Goal: Complete application form

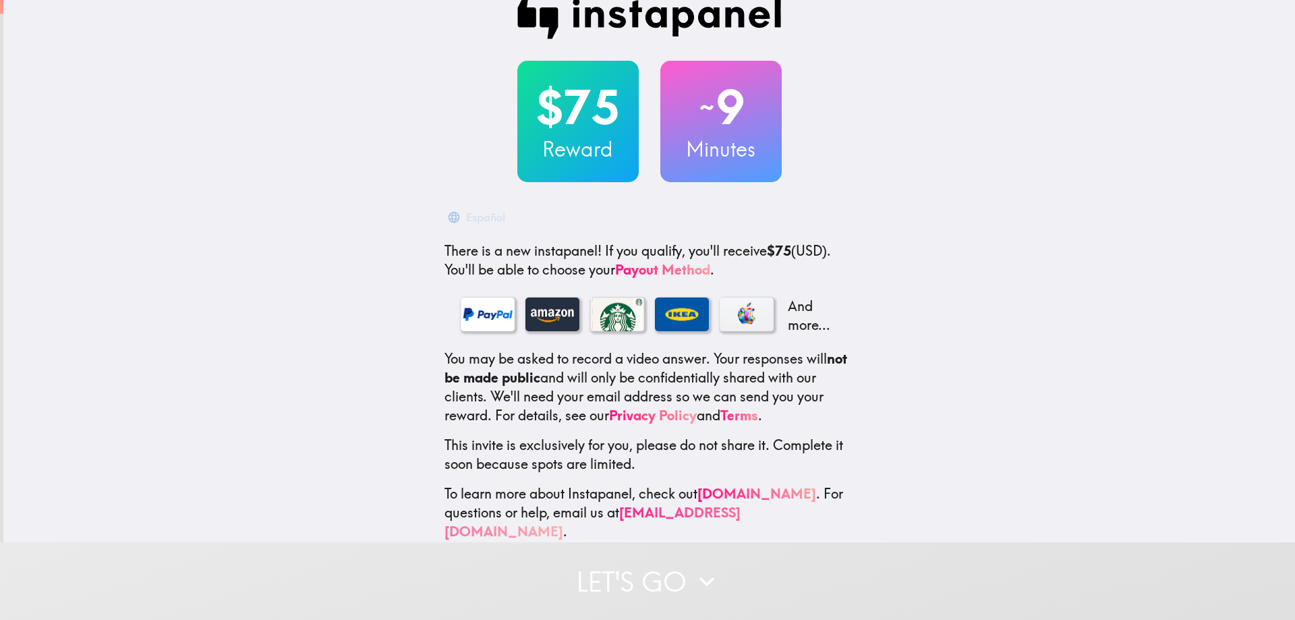
scroll to position [37, 0]
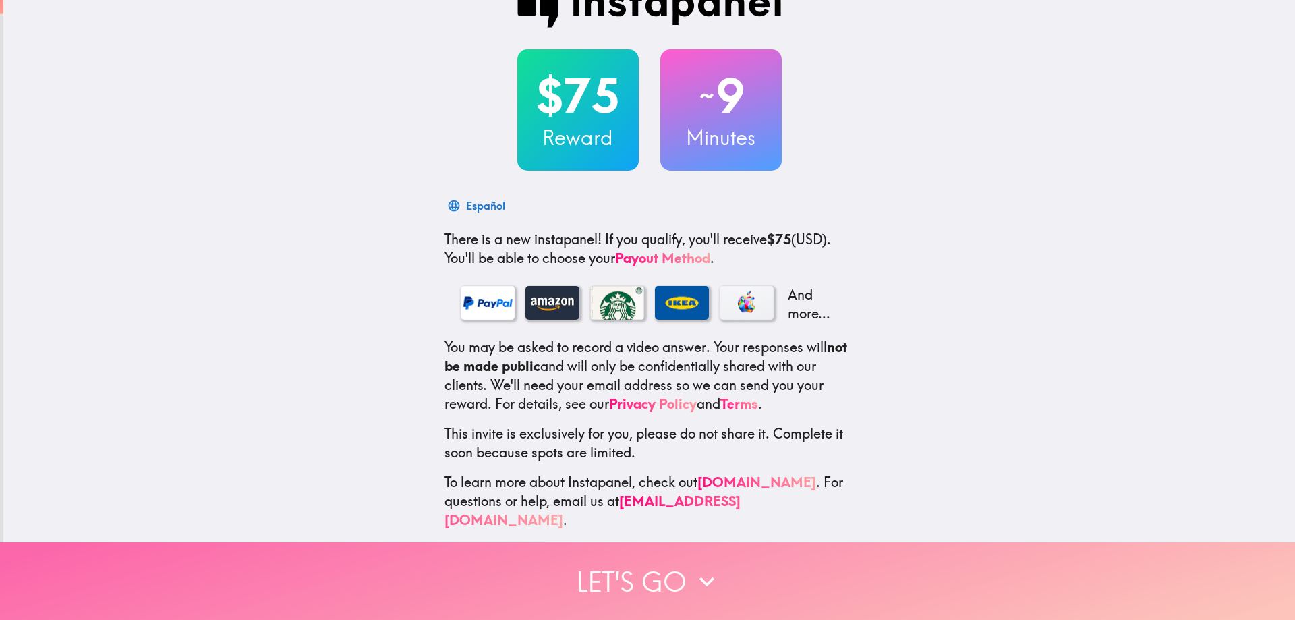
click at [653, 570] on button "Let's go" at bounding box center [647, 581] width 1295 height 78
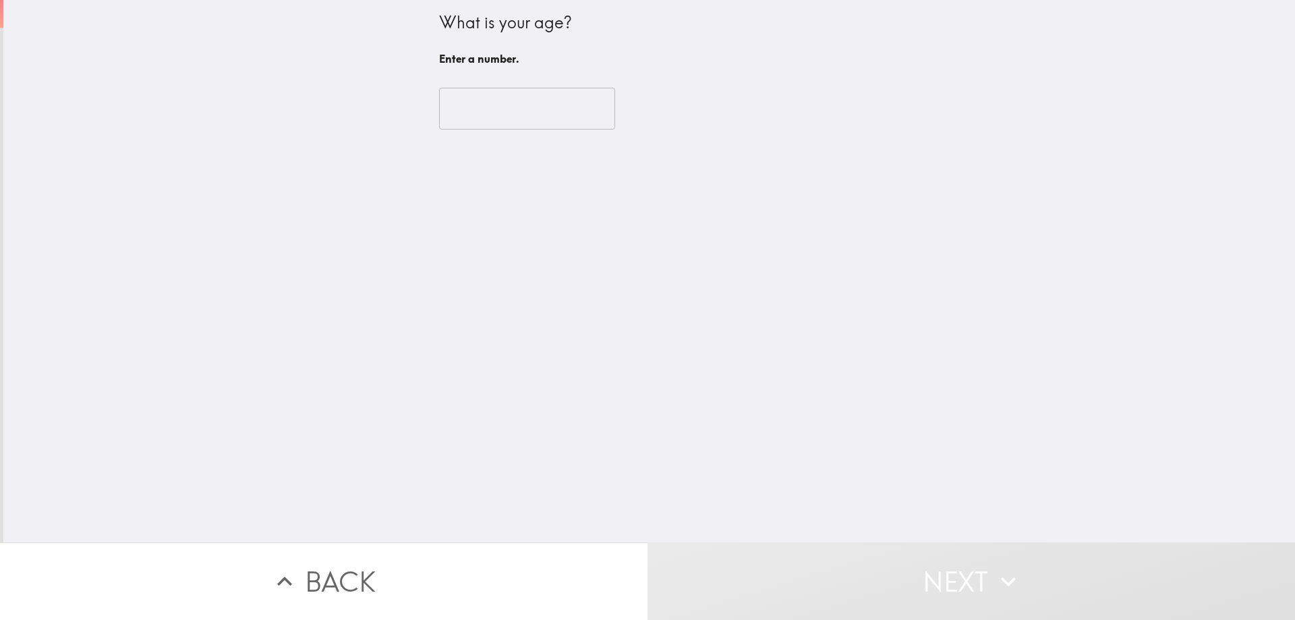
click at [561, 109] on input "number" at bounding box center [527, 109] width 176 height 42
click at [580, 116] on input "-1" at bounding box center [527, 109] width 176 height 42
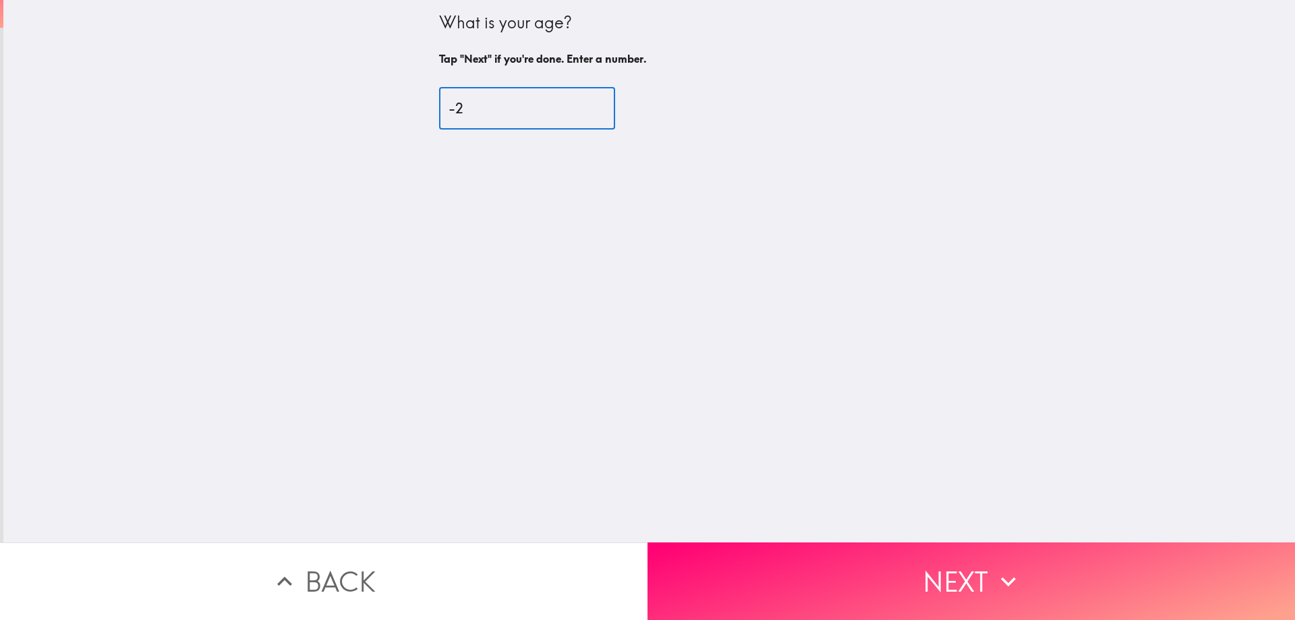
click at [581, 116] on input "-2" at bounding box center [527, 109] width 176 height 42
click at [581, 103] on input "-1" at bounding box center [527, 109] width 176 height 42
click at [581, 103] on input "0" at bounding box center [527, 109] width 176 height 42
click at [581, 103] on input "1" at bounding box center [527, 109] width 176 height 42
click at [581, 103] on input "2" at bounding box center [527, 109] width 176 height 42
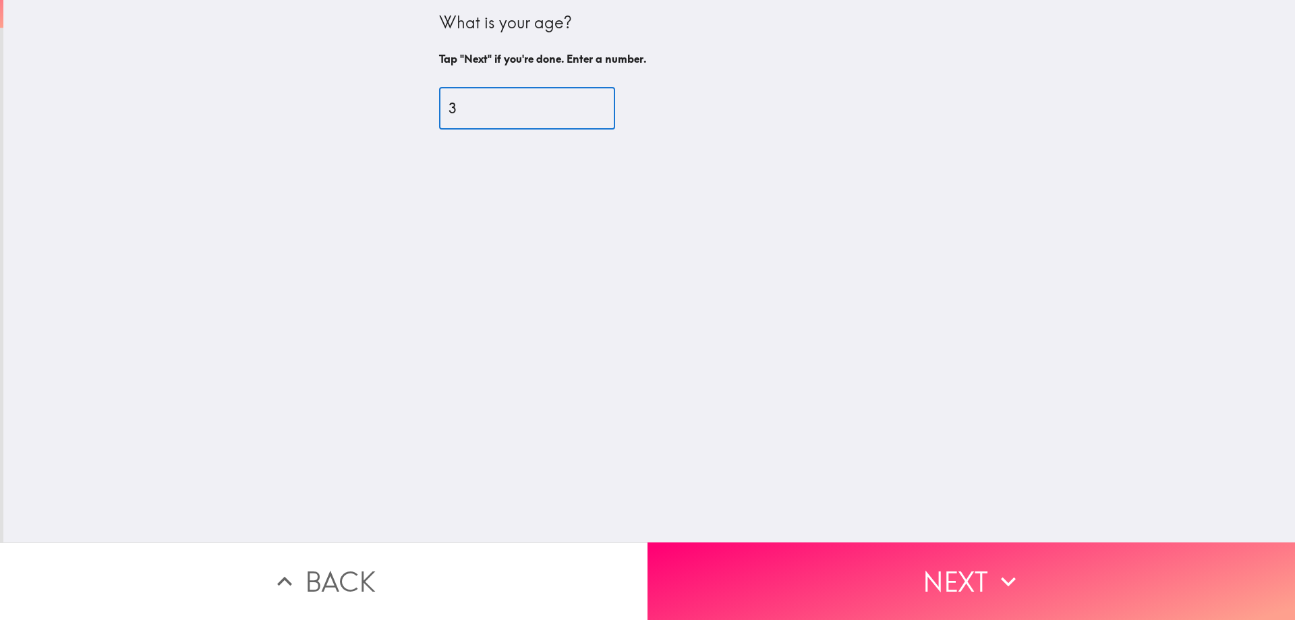
click at [581, 102] on input "3" at bounding box center [527, 109] width 176 height 42
click at [581, 102] on input "4" at bounding box center [527, 109] width 176 height 42
click at [581, 102] on input "5" at bounding box center [527, 109] width 176 height 42
click at [581, 102] on input "6" at bounding box center [527, 109] width 176 height 42
click at [581, 102] on input "7" at bounding box center [527, 109] width 176 height 42
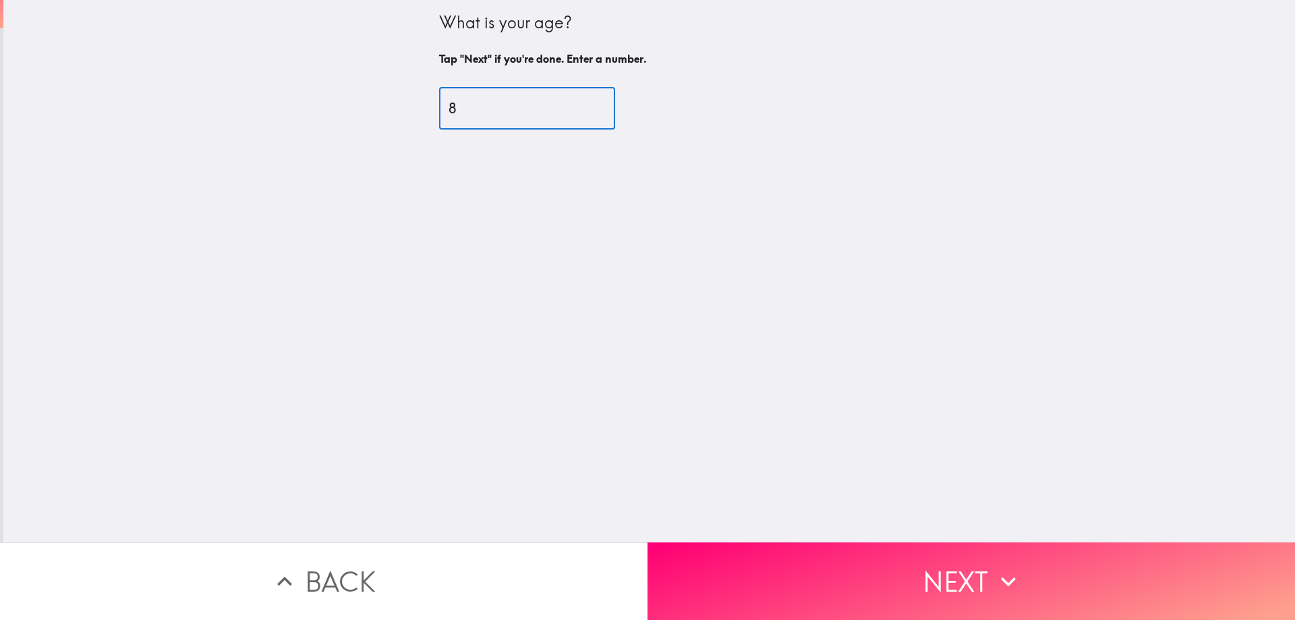
click at [581, 102] on input "8" at bounding box center [527, 109] width 176 height 42
click at [581, 102] on input "9" at bounding box center [527, 109] width 176 height 42
click at [581, 102] on input "10" at bounding box center [527, 109] width 176 height 42
click at [581, 102] on input "11" at bounding box center [527, 109] width 176 height 42
click at [581, 102] on input "12" at bounding box center [527, 109] width 176 height 42
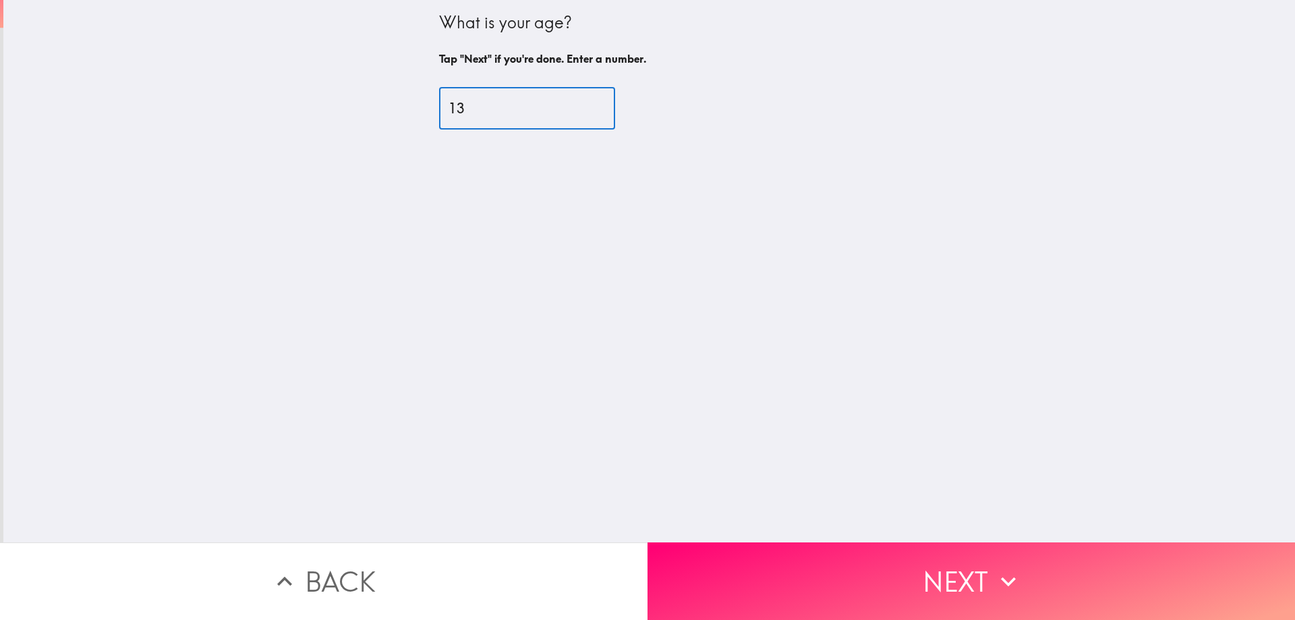
click at [581, 102] on input "13" at bounding box center [527, 109] width 176 height 42
click at [581, 102] on input "14" at bounding box center [527, 109] width 176 height 42
click at [581, 102] on input "15" at bounding box center [527, 109] width 176 height 42
click at [581, 102] on input "16" at bounding box center [527, 109] width 176 height 42
click at [581, 102] on input "17" at bounding box center [527, 109] width 176 height 42
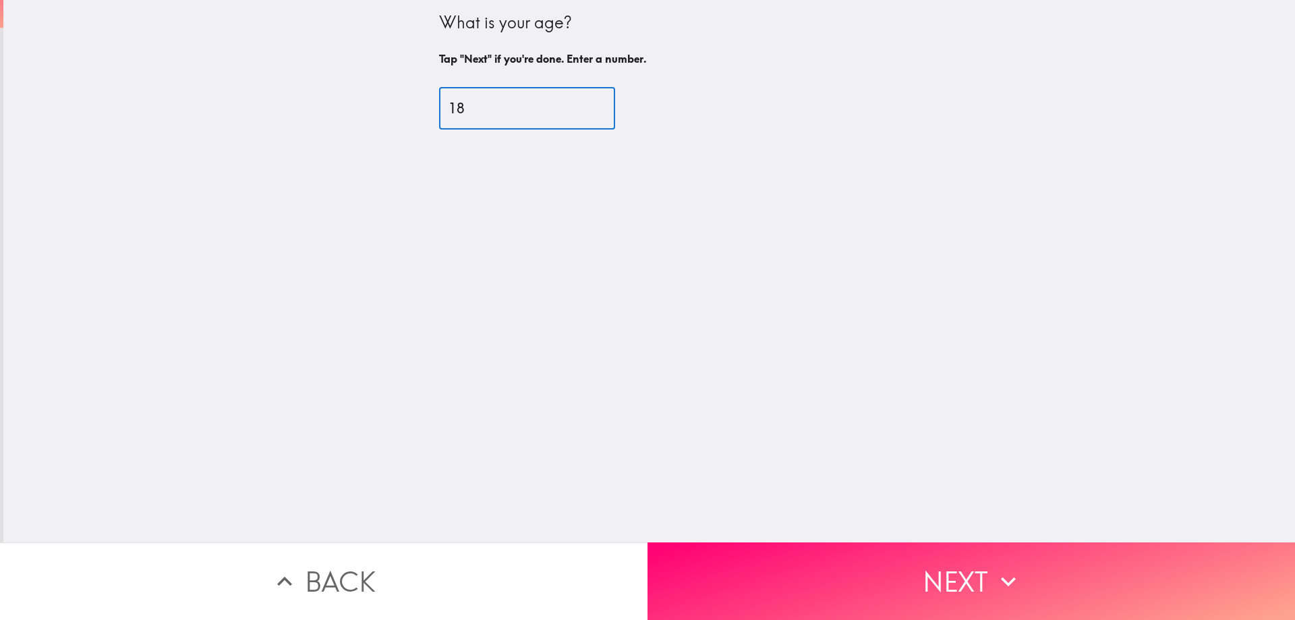
click at [581, 102] on input "18" at bounding box center [527, 109] width 176 height 42
click at [581, 102] on input "19" at bounding box center [527, 109] width 176 height 42
click at [581, 102] on input "20" at bounding box center [527, 109] width 176 height 42
click at [581, 102] on input "21" at bounding box center [527, 109] width 176 height 42
click at [581, 102] on input "22" at bounding box center [527, 109] width 176 height 42
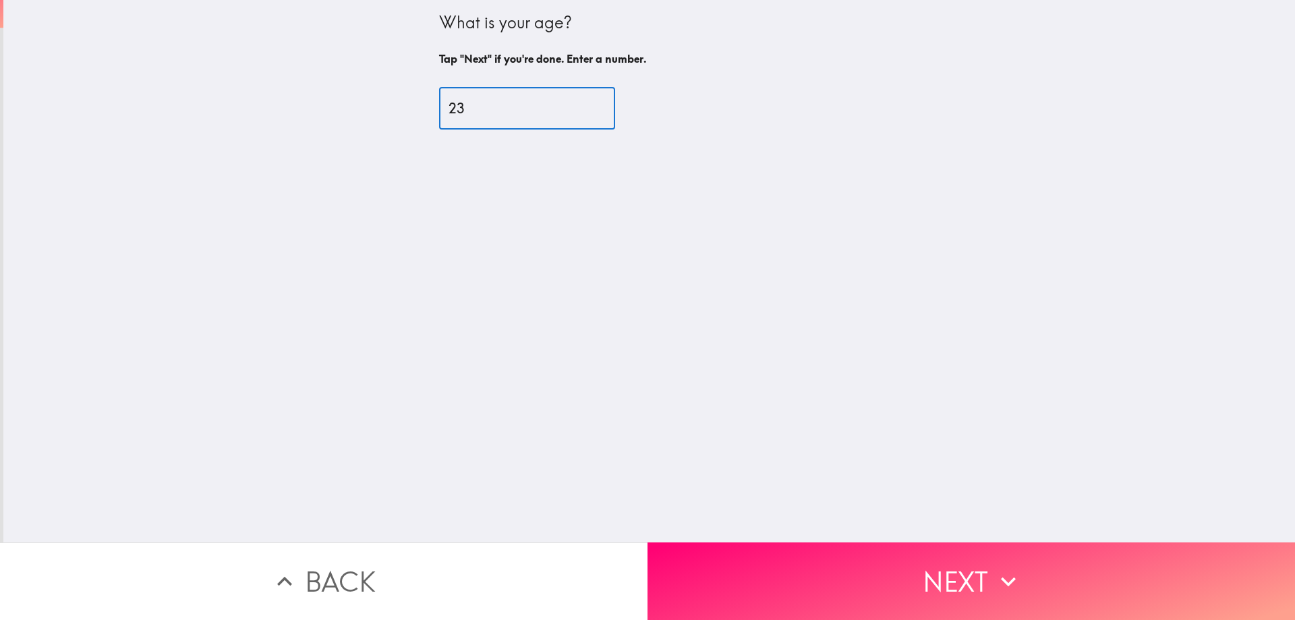
click at [581, 102] on input "23" at bounding box center [527, 109] width 176 height 42
click at [581, 102] on input "24" at bounding box center [527, 109] width 176 height 42
click at [581, 102] on input "25" at bounding box center [527, 109] width 176 height 42
click at [581, 102] on input "26" at bounding box center [527, 109] width 176 height 42
click at [581, 102] on input "27" at bounding box center [527, 109] width 176 height 42
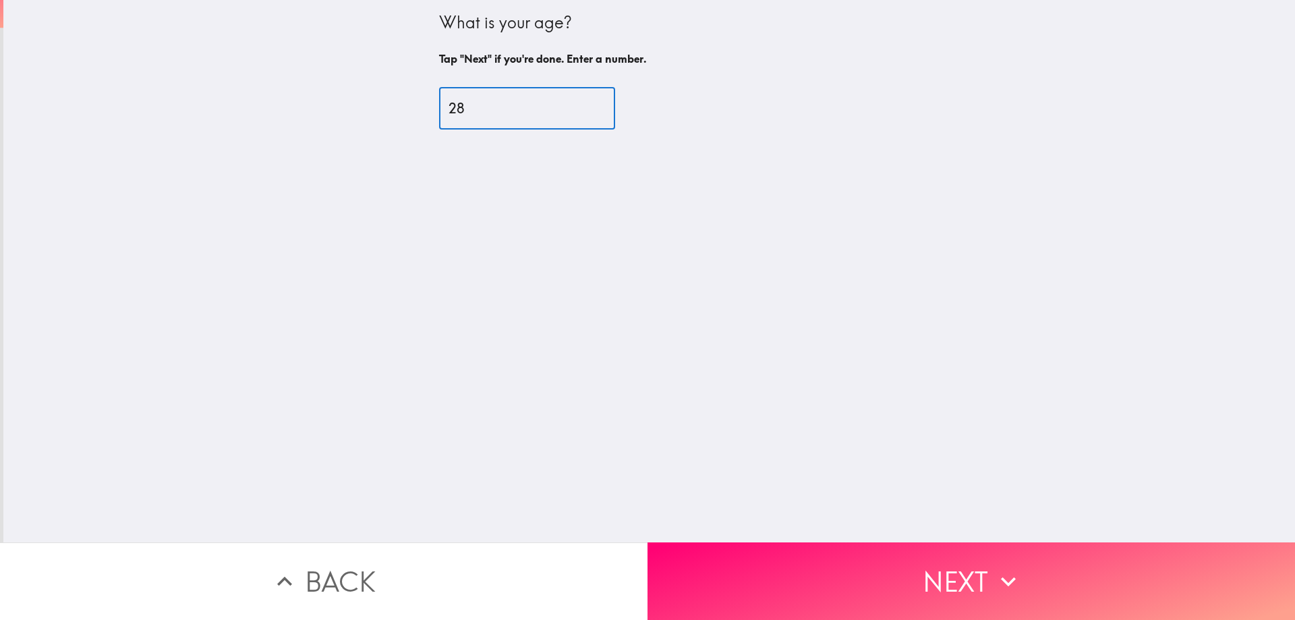
click at [581, 102] on input "28" at bounding box center [527, 109] width 176 height 42
click at [581, 102] on input "29" at bounding box center [527, 109] width 176 height 42
click at [581, 102] on input "30" at bounding box center [527, 109] width 176 height 42
click at [581, 102] on input "31" at bounding box center [527, 109] width 176 height 42
click at [581, 102] on input "32" at bounding box center [527, 109] width 176 height 42
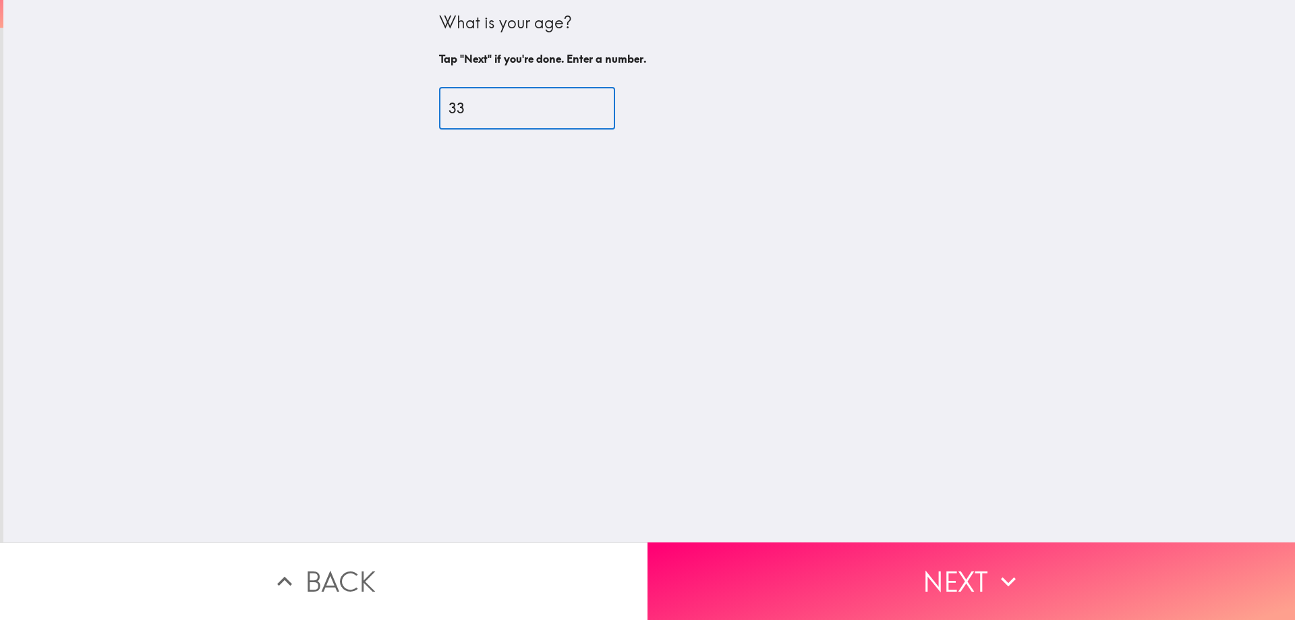
click at [581, 102] on input "33" at bounding box center [527, 109] width 176 height 42
click at [581, 102] on input "34" at bounding box center [527, 109] width 176 height 42
click at [581, 102] on input "35" at bounding box center [527, 109] width 176 height 42
click at [581, 102] on input "36" at bounding box center [527, 109] width 176 height 42
click at [581, 102] on input "37" at bounding box center [527, 109] width 176 height 42
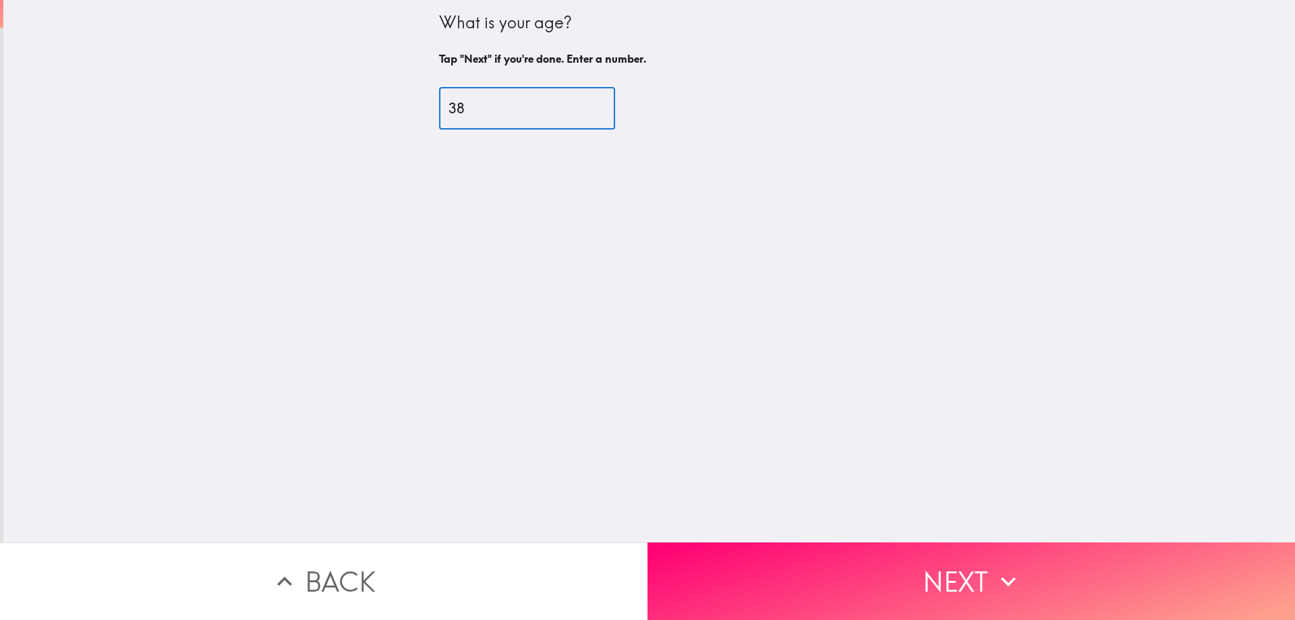
click at [581, 102] on input "38" at bounding box center [527, 109] width 176 height 42
click at [581, 102] on input "39" at bounding box center [527, 109] width 176 height 42
type input "40"
click at [581, 102] on input "40" at bounding box center [527, 109] width 176 height 42
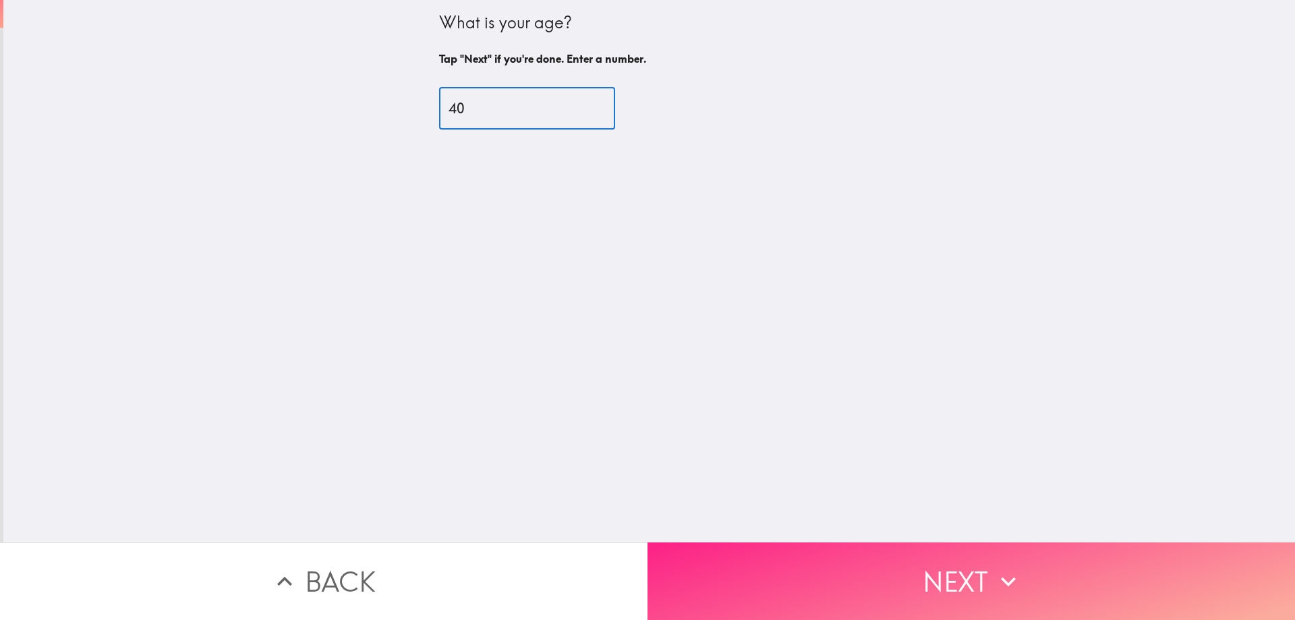
click at [823, 558] on button "Next" at bounding box center [970, 581] width 647 height 78
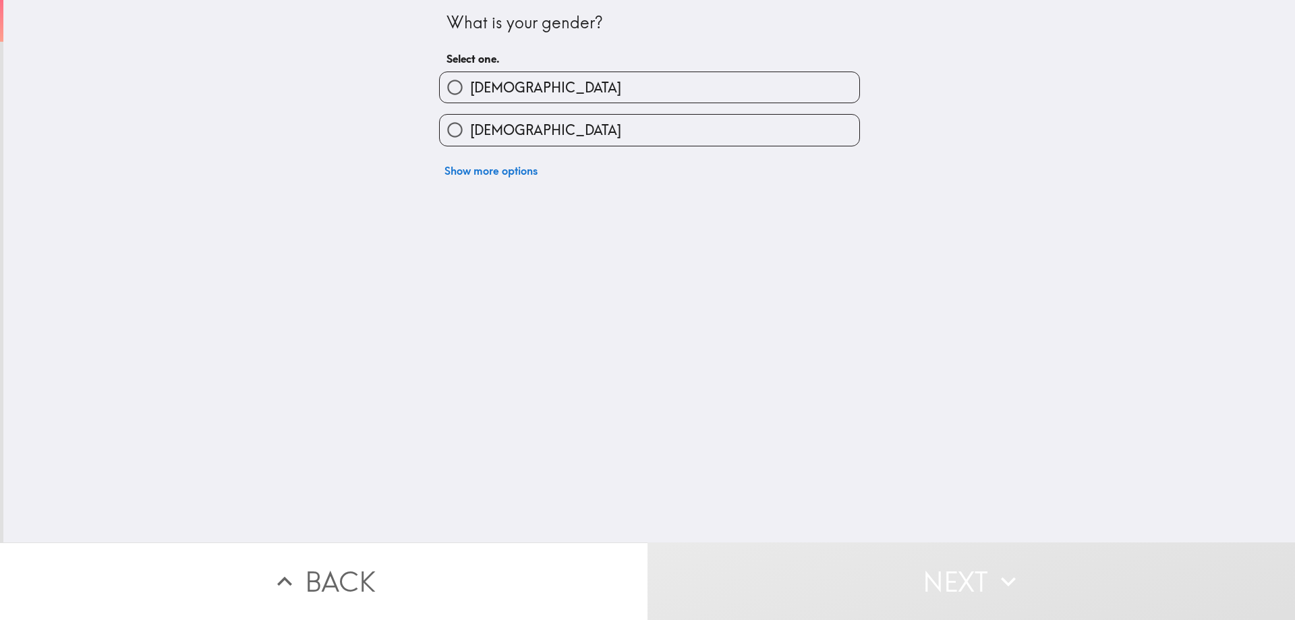
click at [626, 134] on label "[DEMOGRAPHIC_DATA]" at bounding box center [649, 130] width 419 height 30
click at [470, 134] on input "[DEMOGRAPHIC_DATA]" at bounding box center [455, 130] width 30 height 30
radio input "true"
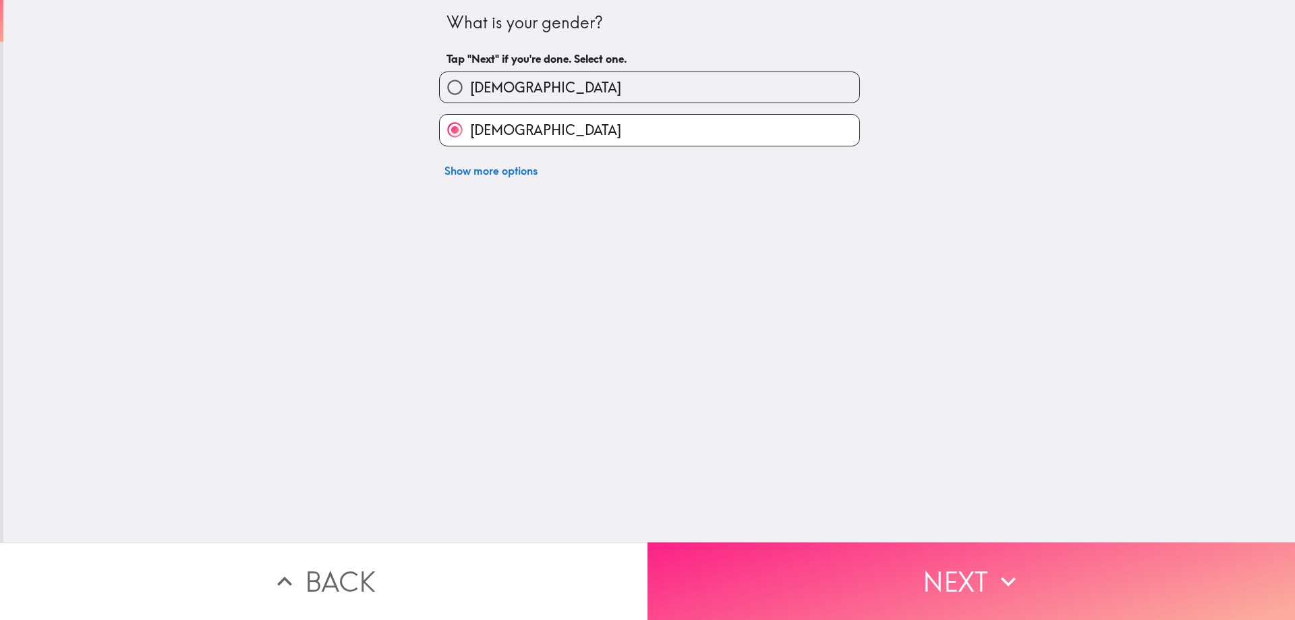
click at [842, 572] on button "Next" at bounding box center [970, 581] width 647 height 78
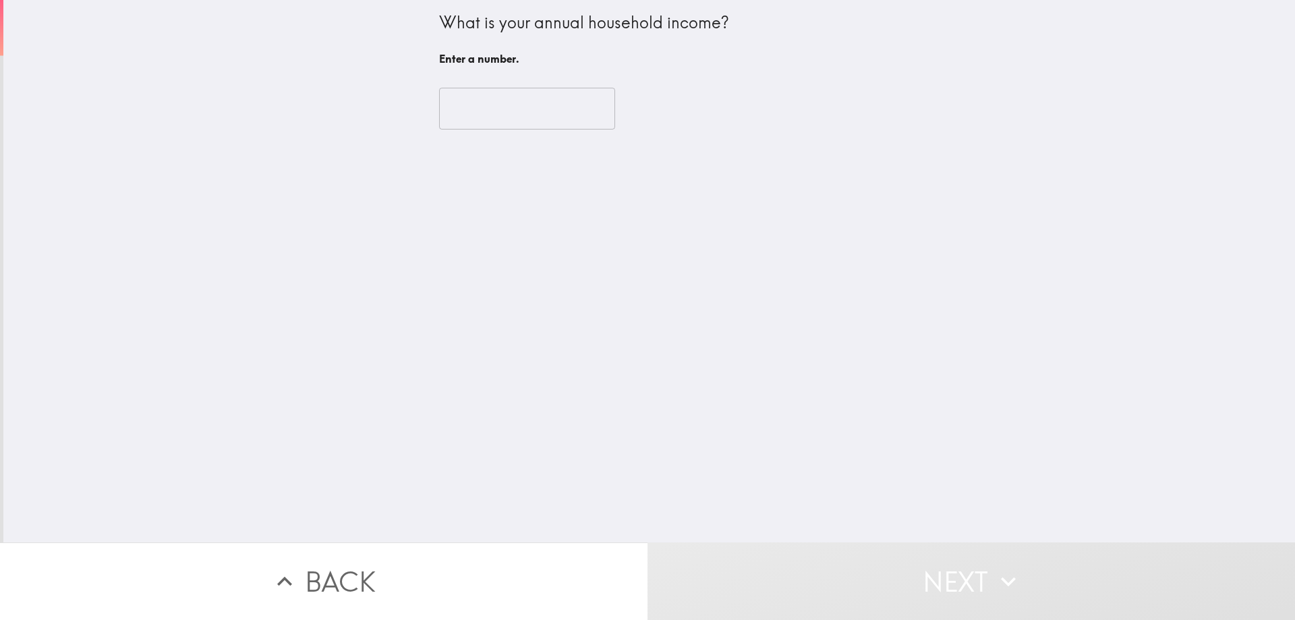
click at [541, 105] on input "number" at bounding box center [527, 109] width 176 height 42
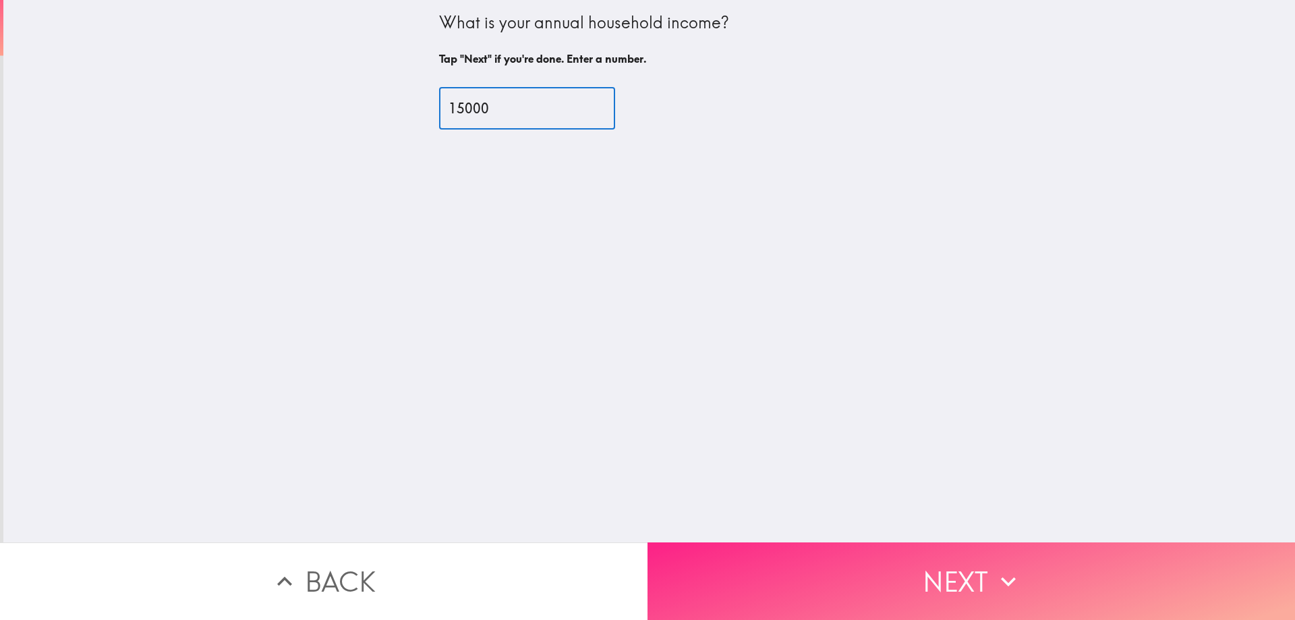
type input "15000"
click at [871, 566] on button "Next" at bounding box center [970, 581] width 647 height 78
